Goal: Information Seeking & Learning: Learn about a topic

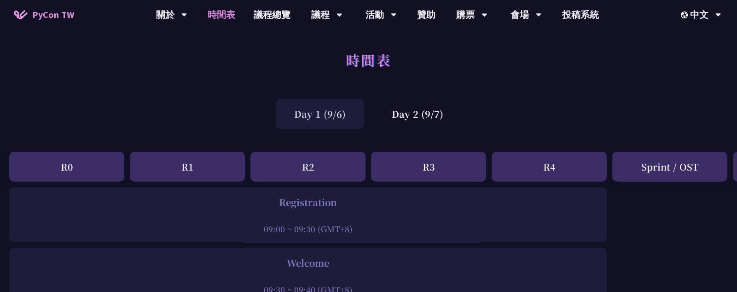
click at [312, 108] on div "Day 1 (9/6)" at bounding box center [320, 114] width 88 height 30
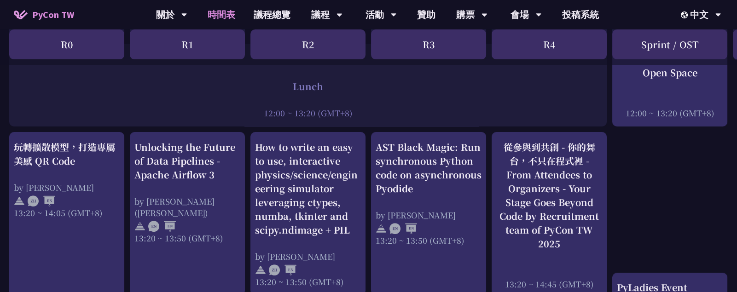
scroll to position [767, 0]
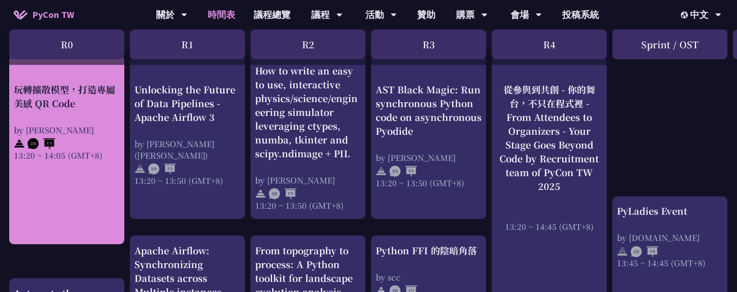
click at [53, 105] on div "玩轉擴散模型，打造專屬美感 QR Code" at bounding box center [67, 97] width 106 height 28
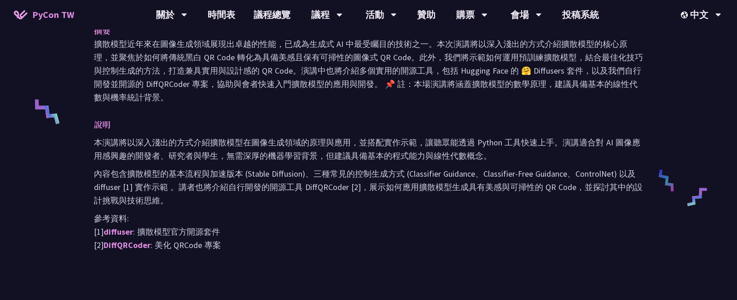
scroll to position [358, 0]
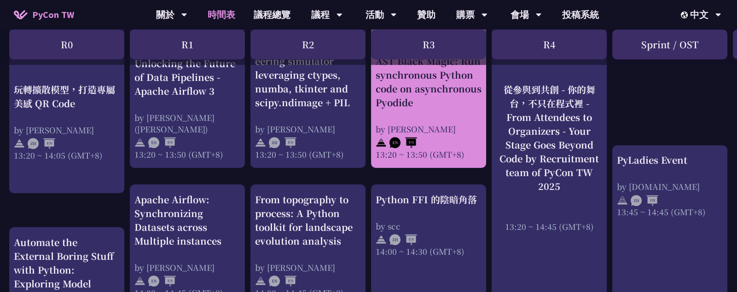
scroll to position [767, 0]
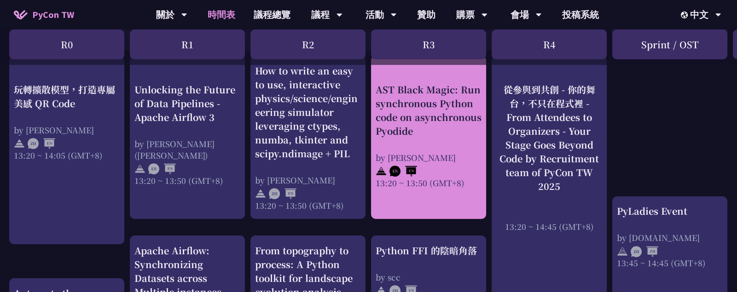
click at [438, 103] on div "AST Black Magic: Run synchronous Python code on asynchronous Pyodide" at bounding box center [429, 110] width 106 height 55
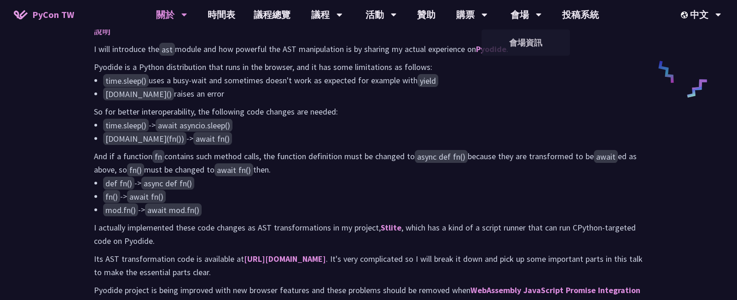
scroll to position [460, 0]
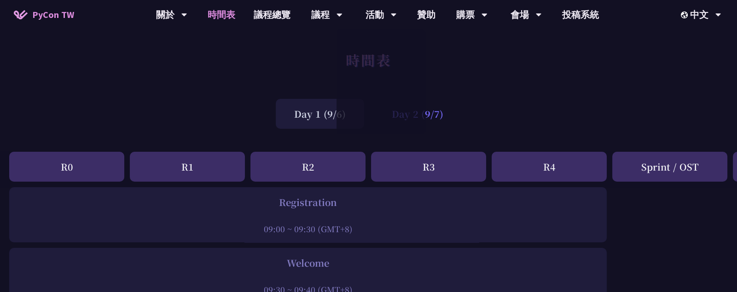
click at [438, 108] on div "Day 2 (9/7)" at bounding box center [417, 114] width 88 height 30
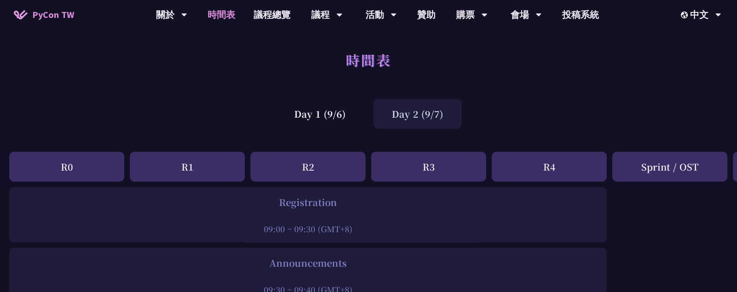
click at [421, 116] on div "Day 2 (9/7)" at bounding box center [417, 114] width 88 height 30
click at [308, 114] on div "Day 1 (9/6)" at bounding box center [320, 114] width 88 height 30
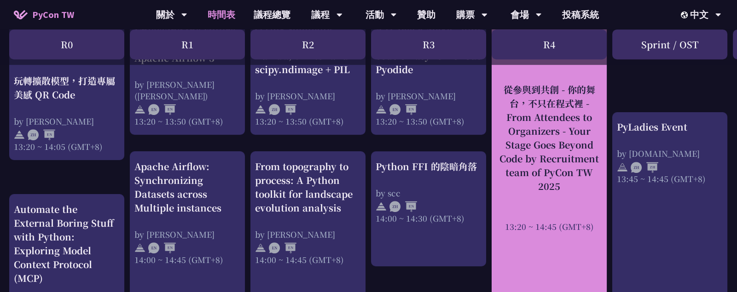
scroll to position [893, 0]
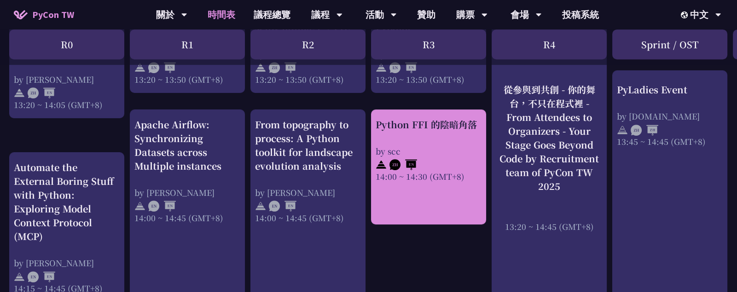
click at [452, 162] on div at bounding box center [429, 164] width 106 height 14
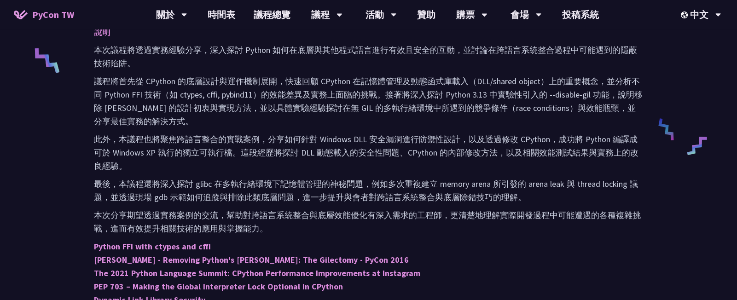
scroll to position [409, 0]
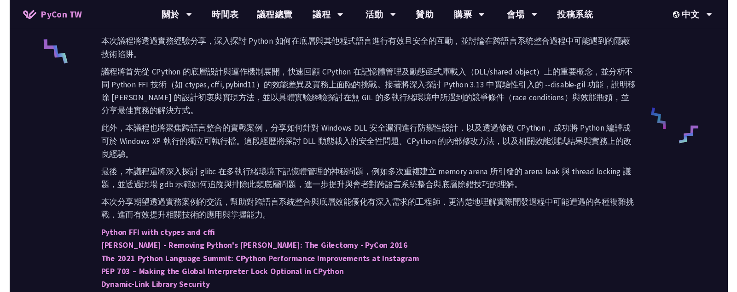
scroll to position [893, 0]
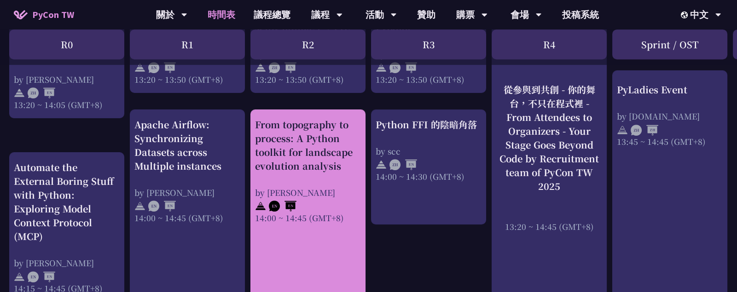
click at [358, 156] on div "From topography to process: A Python toolkit for landscape evolution analysis" at bounding box center [308, 145] width 106 height 55
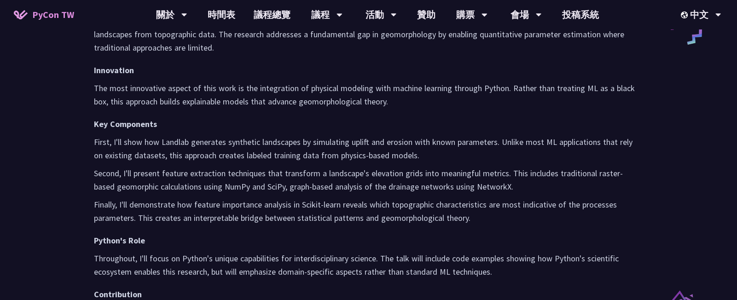
scroll to position [563, 0]
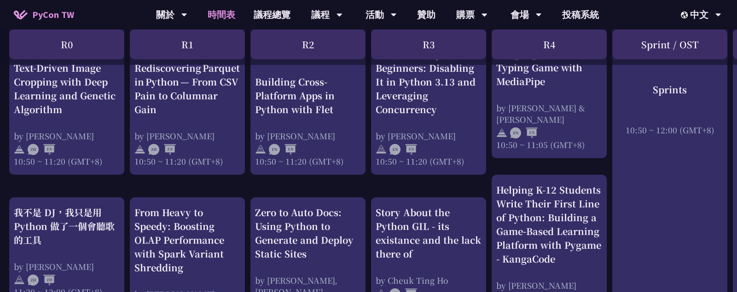
scroll to position [433, 0]
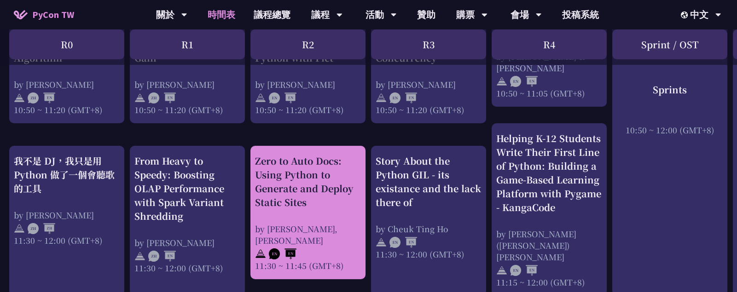
click at [335, 177] on div "Zero to Auto Docs: Using Python to Generate and Deploy Static Sites" at bounding box center [308, 181] width 106 height 55
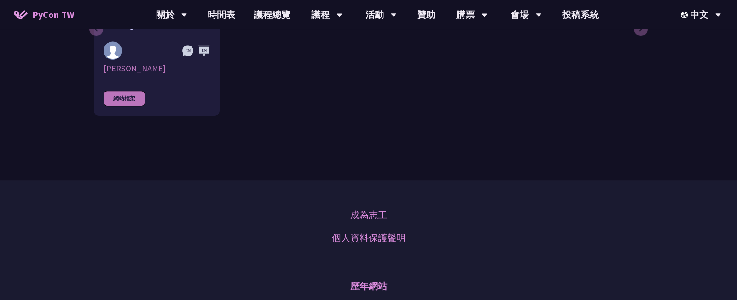
scroll to position [869, 0]
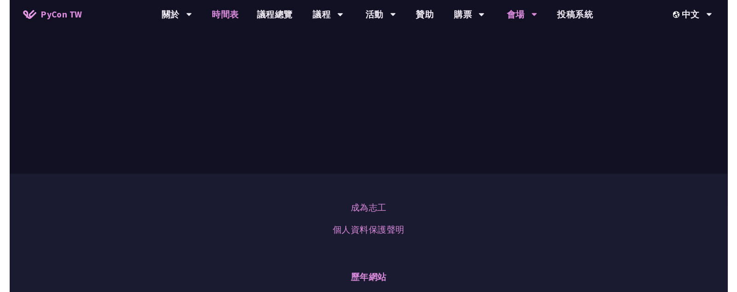
scroll to position [433, 0]
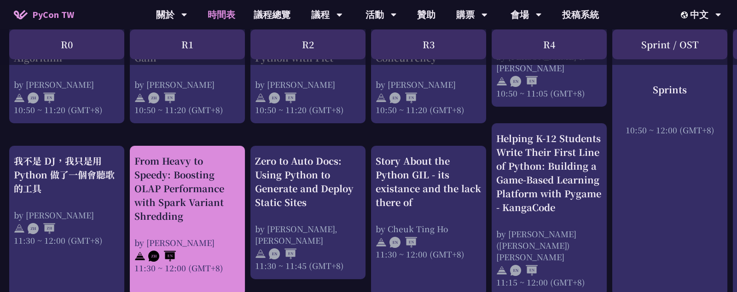
click at [233, 169] on div "From Heavy to Speedy: Boosting OLAP Performance with Spark Variant Shredding" at bounding box center [187, 188] width 106 height 69
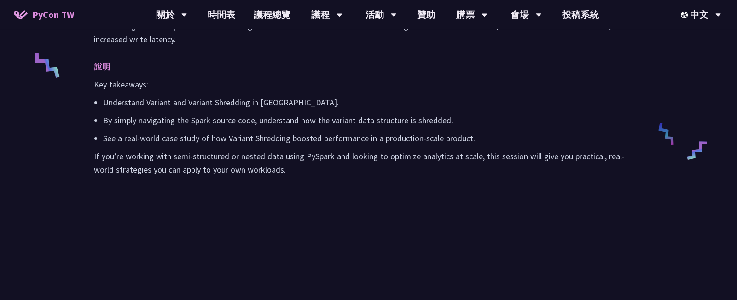
scroll to position [409, 0]
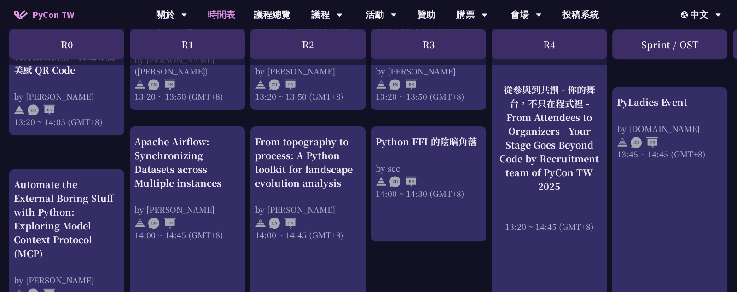
scroll to position [893, 0]
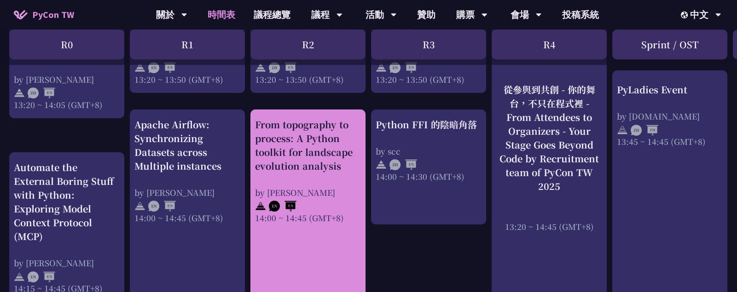
click at [338, 134] on div "From topography to process: A Python toolkit for landscape evolution analysis" at bounding box center [308, 145] width 106 height 55
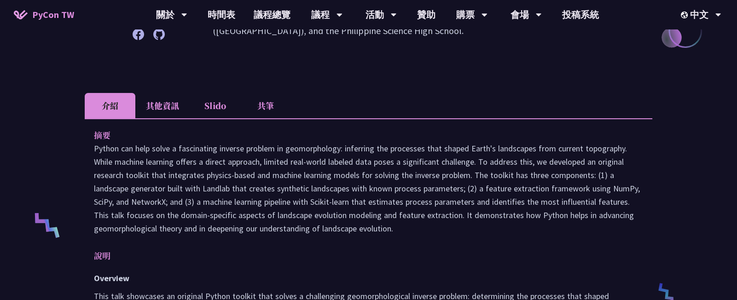
scroll to position [307, 0]
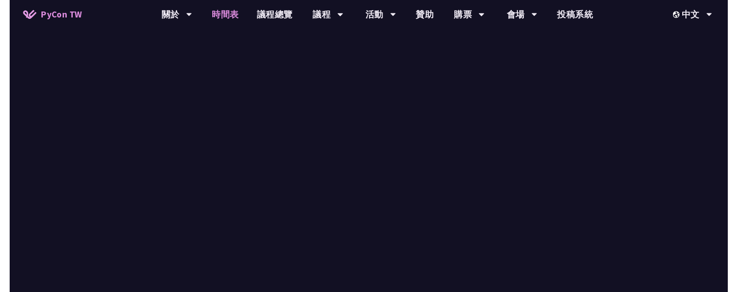
scroll to position [893, 0]
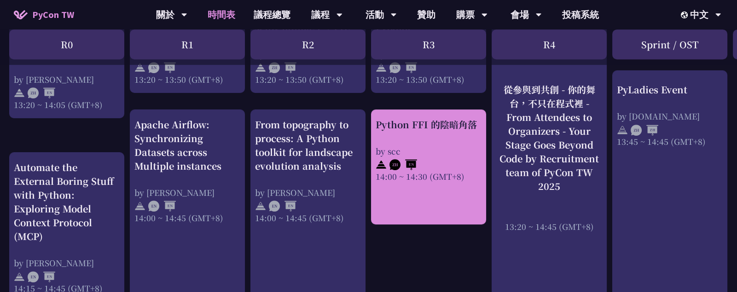
click at [414, 135] on div "Python FFI 的陰暗角落 by scc 14:00 ~ 14:30 (GMT+8)" at bounding box center [429, 150] width 106 height 64
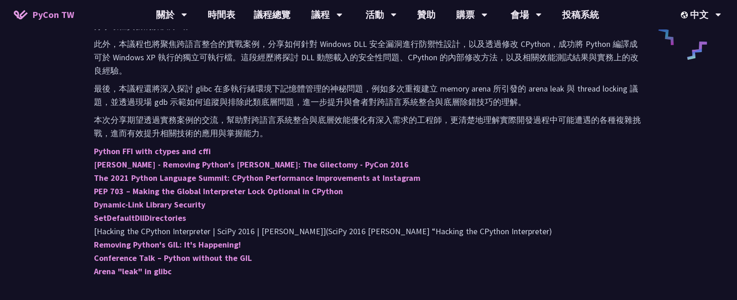
scroll to position [511, 0]
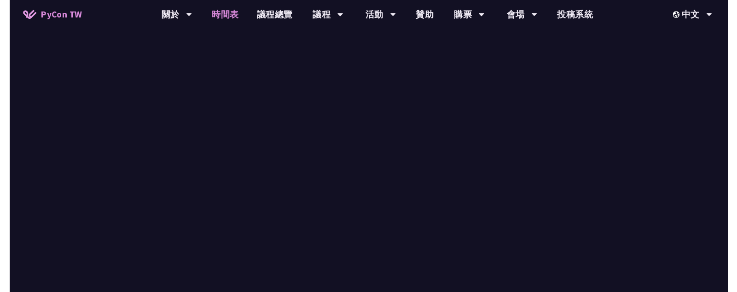
scroll to position [893, 0]
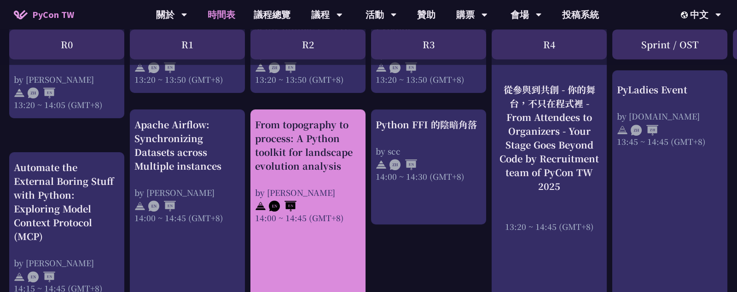
click at [311, 187] on div "by [PERSON_NAME]" at bounding box center [308, 193] width 106 height 12
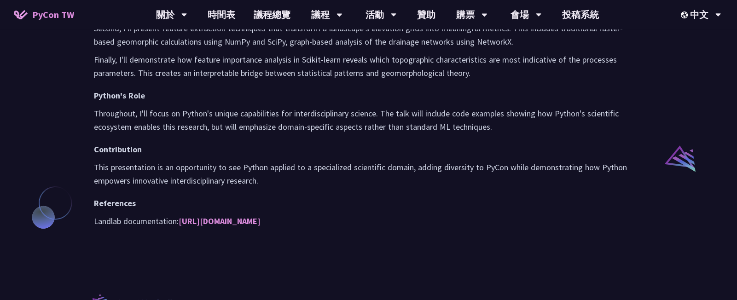
scroll to position [665, 0]
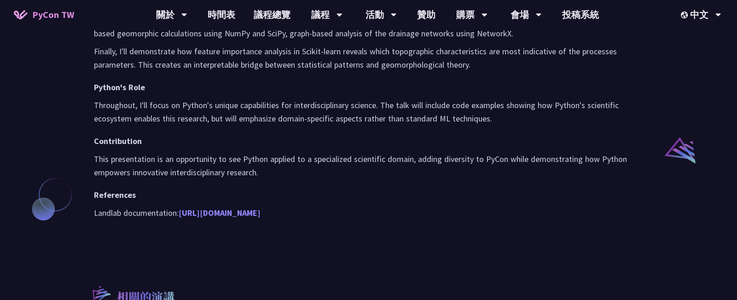
click at [261, 218] on link "[URL][DOMAIN_NAME]" at bounding box center [220, 213] width 82 height 11
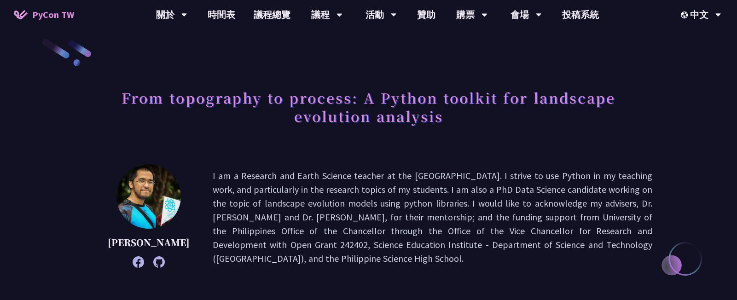
scroll to position [0, 0]
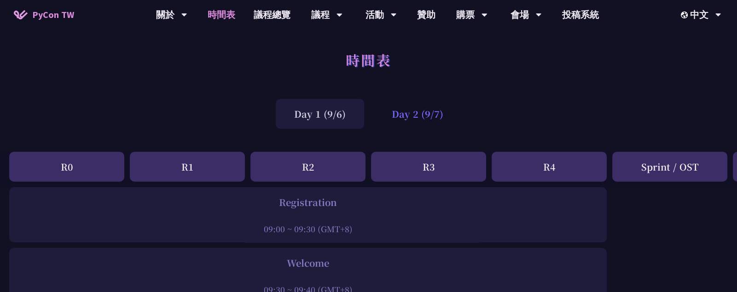
click at [393, 110] on div "Day 2 (9/7)" at bounding box center [417, 114] width 88 height 30
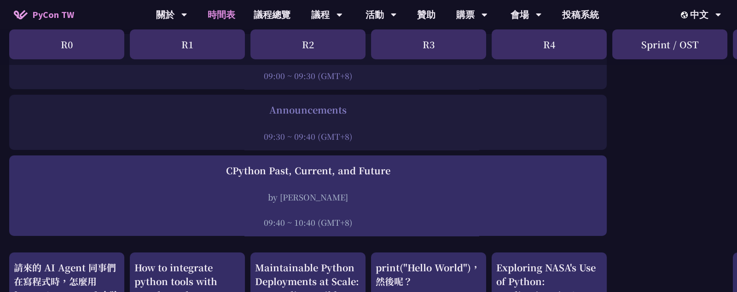
scroll to position [358, 0]
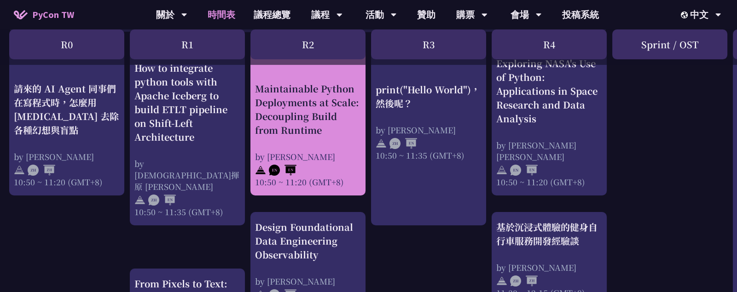
click at [324, 109] on div "Maintainable Python Deployments at Scale: Decoupling Build from Runtime" at bounding box center [308, 109] width 106 height 55
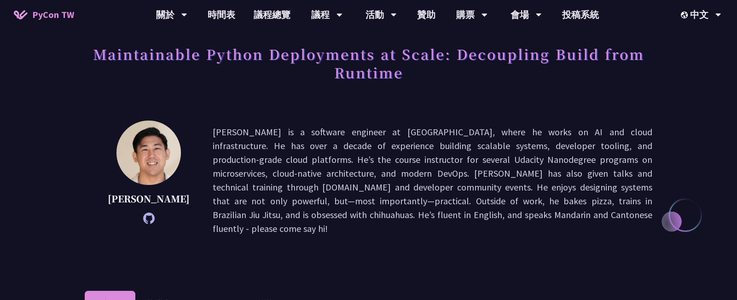
scroll to position [51, 0]
